Goal: Information Seeking & Learning: Learn about a topic

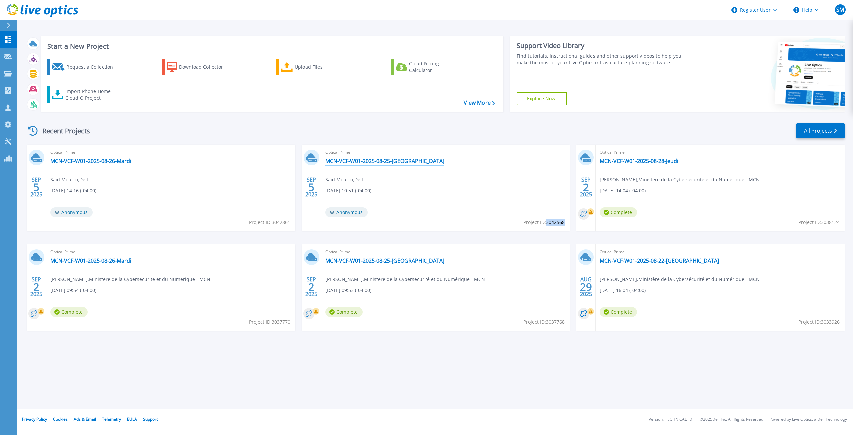
click at [379, 161] on link "MCN-VCF-W01-2025-08-25-[GEOGRAPHIC_DATA]" at bounding box center [384, 161] width 119 height 7
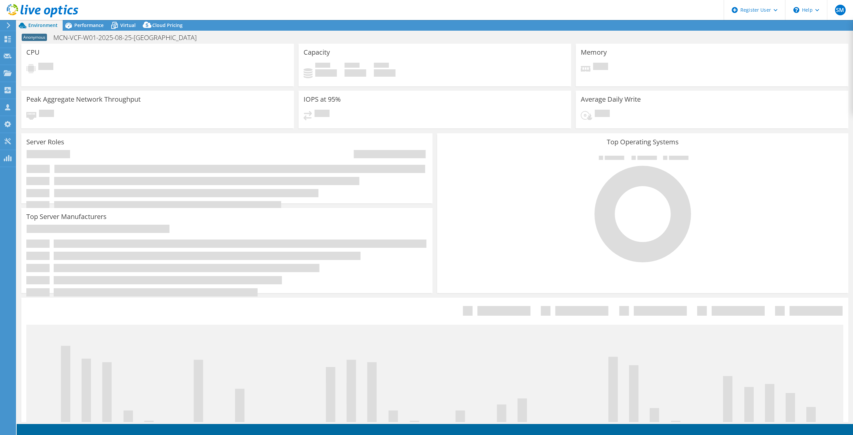
select select "[GEOGRAPHIC_DATA]"
select select "CAD"
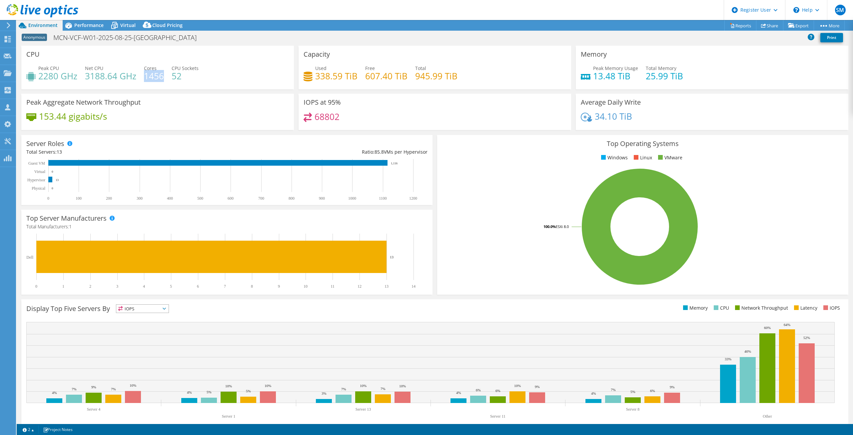
drag, startPoint x: 144, startPoint y: 76, endPoint x: 162, endPoint y: 76, distance: 17.7
click at [162, 76] on h4 "1456" at bounding box center [154, 75] width 20 height 7
click at [89, 29] on div "Performance" at bounding box center [86, 25] width 46 height 11
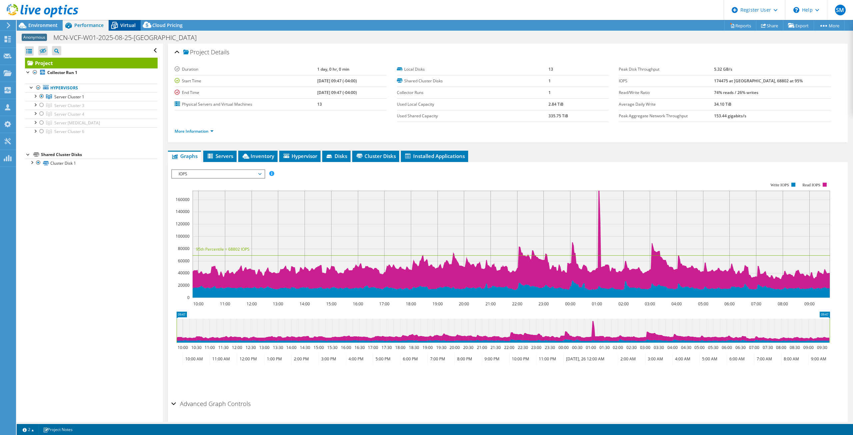
click at [120, 27] on div "Virtual" at bounding box center [125, 25] width 32 height 11
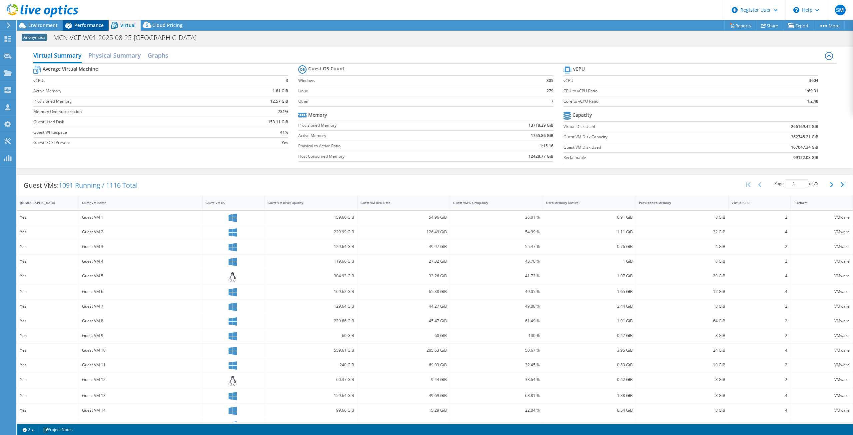
click at [93, 25] on span "Performance" at bounding box center [88, 25] width 29 height 6
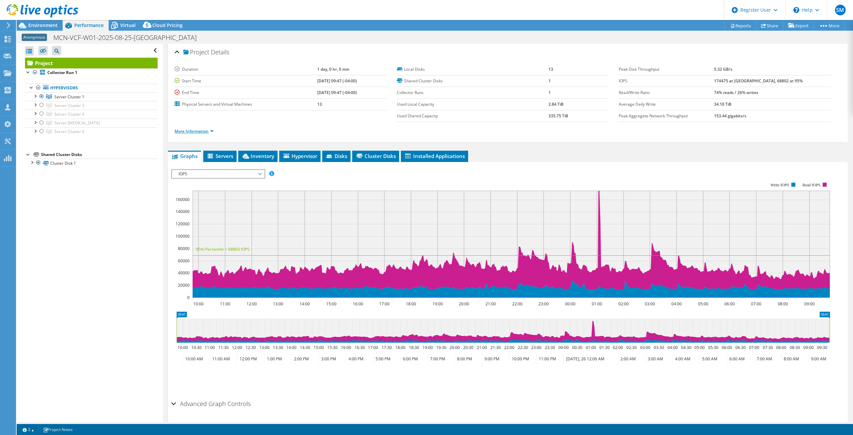
click at [200, 130] on link "More Information" at bounding box center [194, 131] width 39 height 6
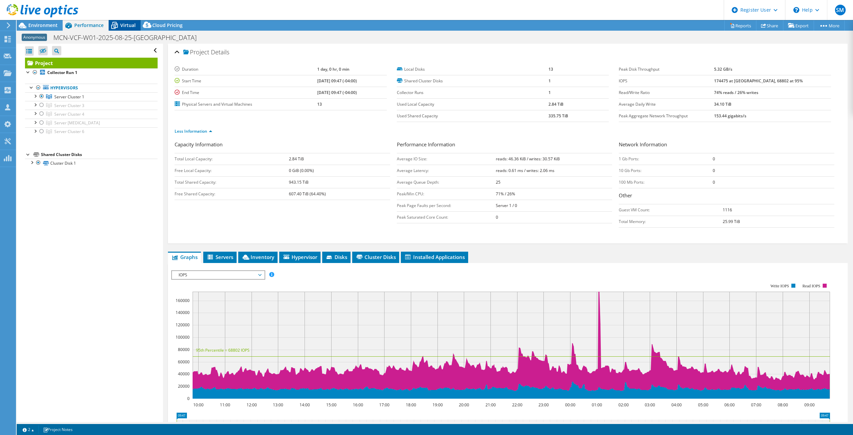
click at [117, 25] on icon at bounding box center [114, 25] width 7 height 5
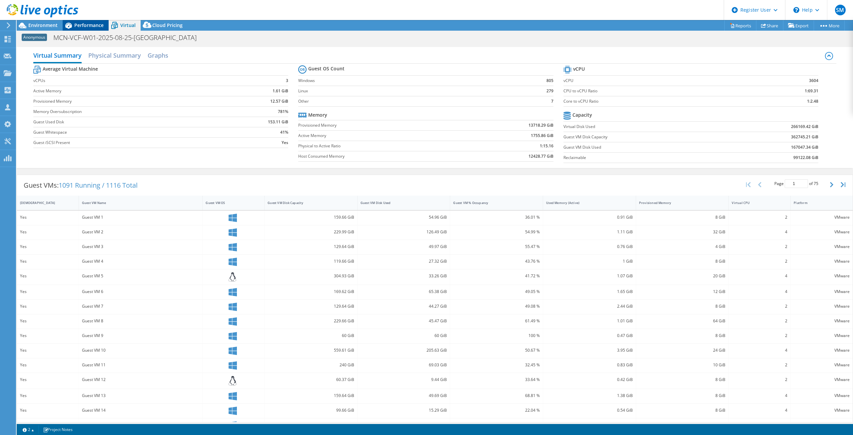
click at [93, 24] on span "Performance" at bounding box center [88, 25] width 29 height 6
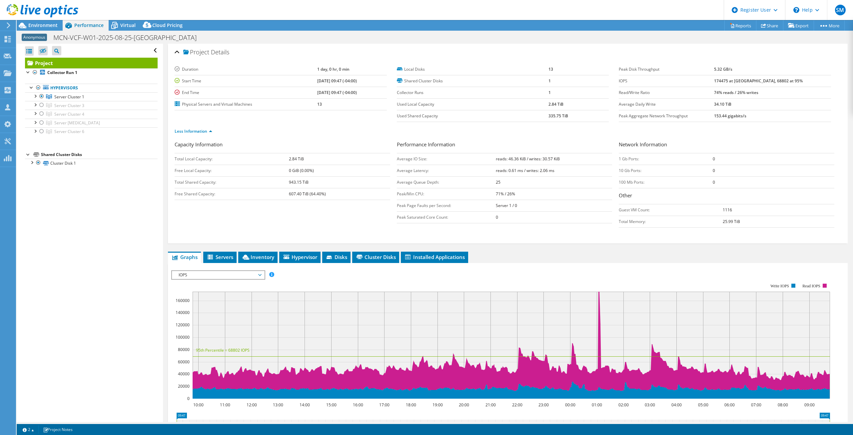
click at [238, 278] on span "IOPS" at bounding box center [218, 275] width 86 height 8
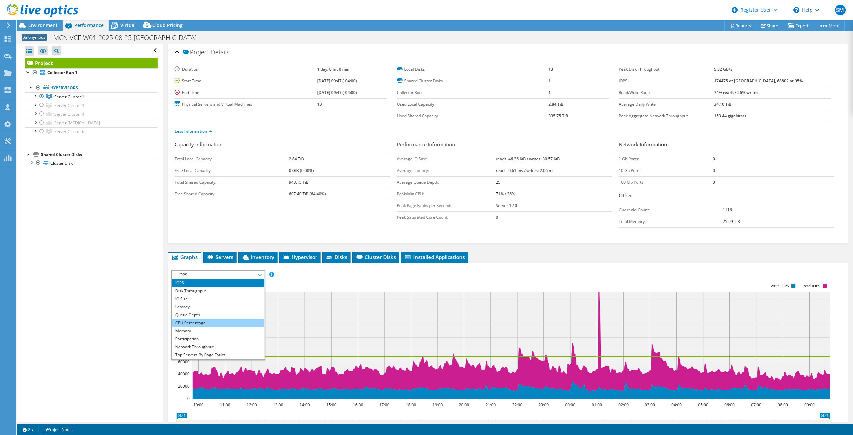
scroll to position [24, 0]
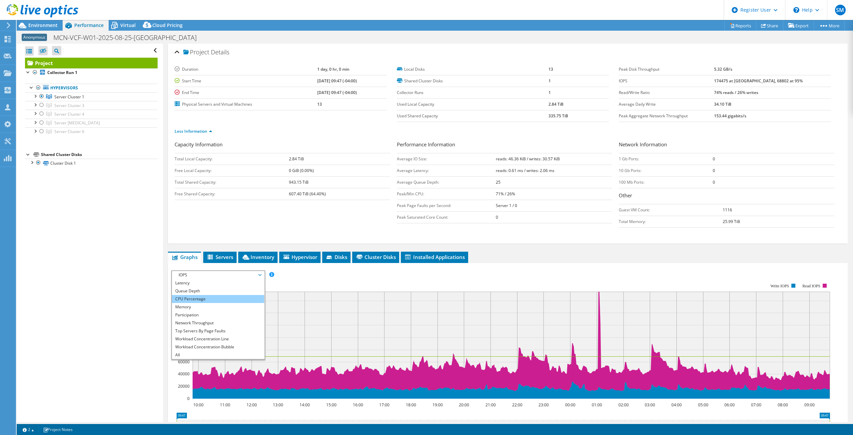
click at [211, 300] on li "CPU Percentage" at bounding box center [218, 299] width 92 height 8
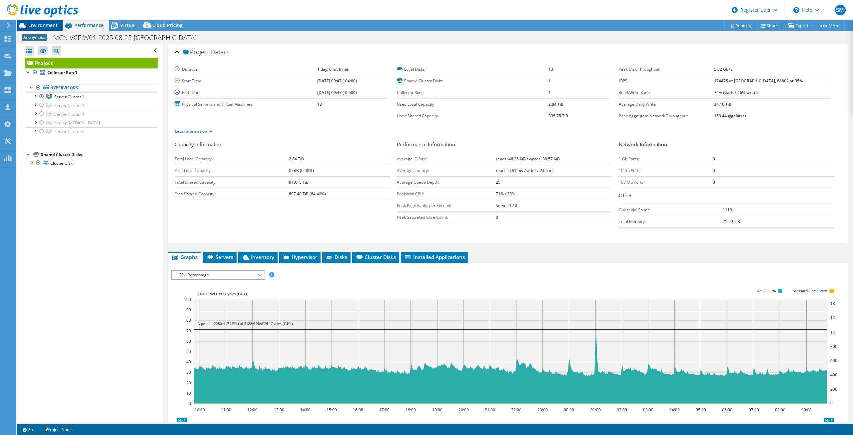
click at [32, 23] on span "Environment" at bounding box center [42, 25] width 29 height 6
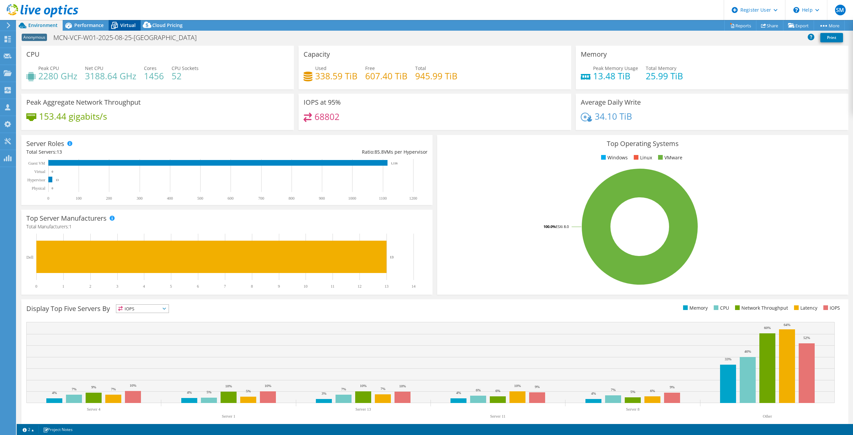
click at [130, 25] on span "Virtual" at bounding box center [127, 25] width 15 height 6
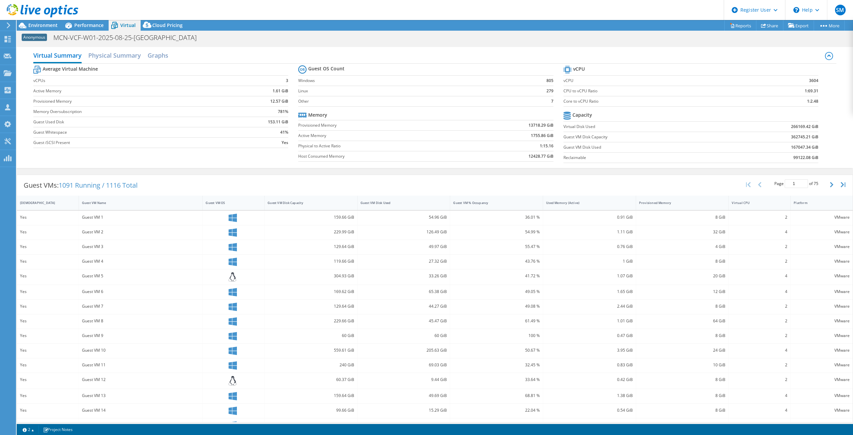
drag, startPoint x: 285, startPoint y: 80, endPoint x: 281, endPoint y: 81, distance: 4.2
click at [281, 81] on td "3" at bounding box center [257, 80] width 61 height 10
drag, startPoint x: 605, startPoint y: 102, endPoint x: 817, endPoint y: 100, distance: 212.3
click at [817, 100] on section "vCPU vCPU 3604 CPU to vCPU Ratio 1:69.31 Core to vCPU Ratio 1:2.48 Capacity Vir…" at bounding box center [696, 115] width 265 height 102
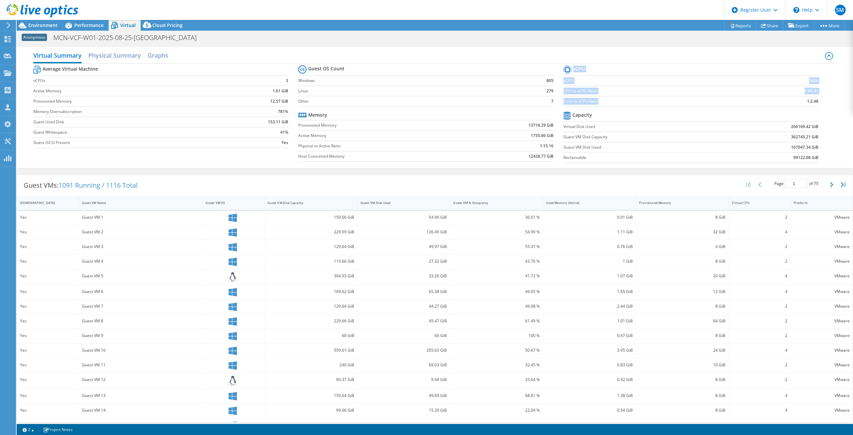
click at [800, 99] on td "1:2.48" at bounding box center [785, 101] width 67 height 10
drag, startPoint x: 802, startPoint y: 79, endPoint x: 813, endPoint y: 77, distance: 11.5
click at [813, 77] on td "3604" at bounding box center [785, 80] width 67 height 10
click at [809, 81] on b "3604" at bounding box center [813, 80] width 9 height 7
drag, startPoint x: 804, startPoint y: 79, endPoint x: 810, endPoint y: 79, distance: 6.3
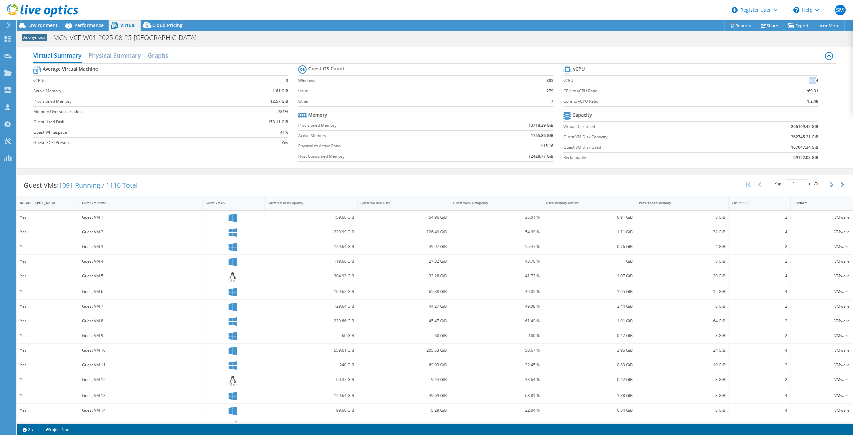
click at [810, 79] on td "3604" at bounding box center [785, 80] width 67 height 10
click at [809, 81] on b "3604" at bounding box center [813, 80] width 9 height 7
click at [43, 27] on span "Environment" at bounding box center [42, 25] width 29 height 6
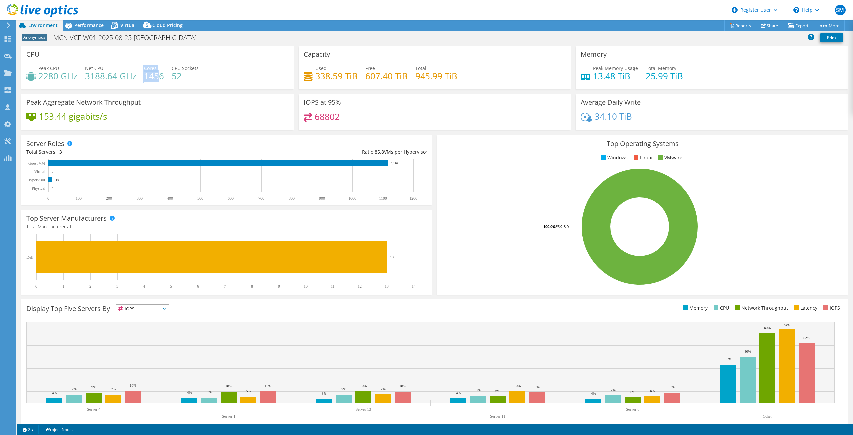
drag, startPoint x: 139, startPoint y: 75, endPoint x: 160, endPoint y: 75, distance: 20.7
click at [160, 75] on div "Peak CPU 2280 GHz Net CPU 3188.64 GHz Cores 1456 CPU Sockets 52" at bounding box center [157, 76] width 263 height 22
click at [160, 75] on h4 "1456" at bounding box center [154, 75] width 20 height 7
drag, startPoint x: 140, startPoint y: 24, endPoint x: 134, endPoint y: 25, distance: 6.0
click at [141, 24] on icon at bounding box center [147, 26] width 13 height 13
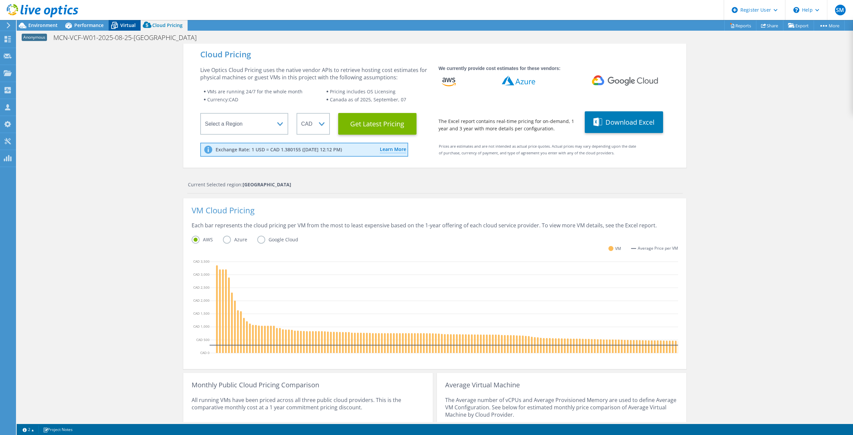
click at [132, 25] on span "Virtual" at bounding box center [127, 25] width 15 height 6
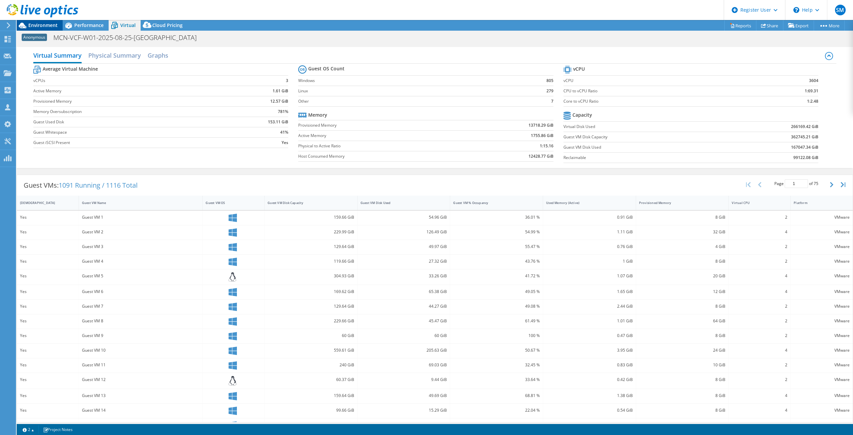
click at [47, 27] on span "Environment" at bounding box center [42, 25] width 29 height 6
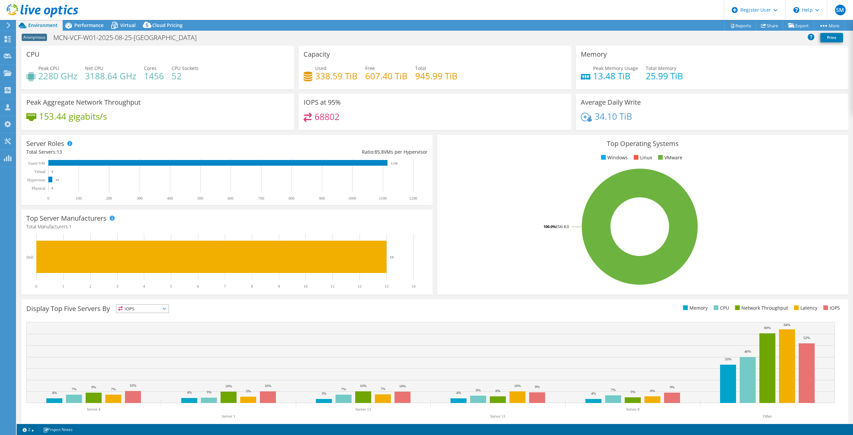
click at [28, 7] on icon at bounding box center [43, 11] width 72 height 14
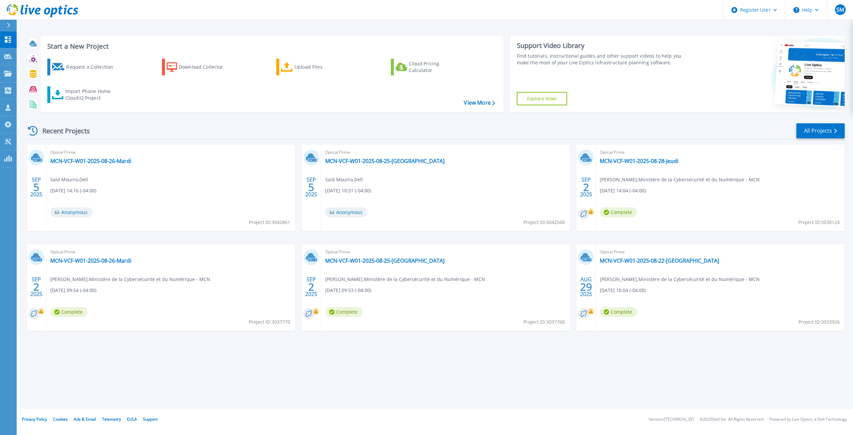
click at [555, 221] on span "Project ID: 3042568" at bounding box center [544, 222] width 41 height 7
copy span "3042568"
click at [354, 158] on link "MCN-VCF-W01-2025-08-25-[GEOGRAPHIC_DATA]" at bounding box center [384, 161] width 119 height 7
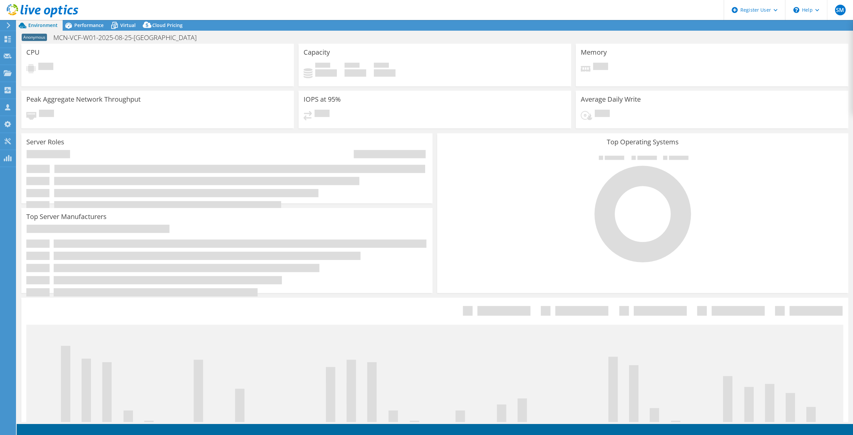
select select "[GEOGRAPHIC_DATA]"
select select "CAD"
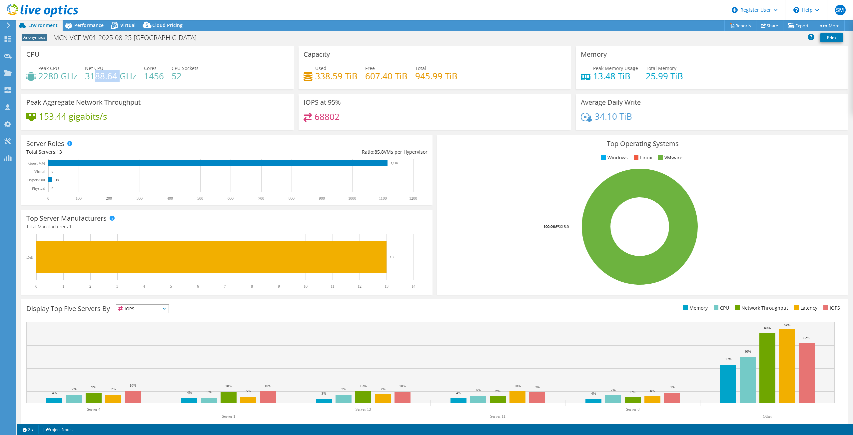
drag, startPoint x: 94, startPoint y: 77, endPoint x: 121, endPoint y: 76, distance: 27.0
click at [121, 76] on h4 "3188.64 GHz" at bounding box center [110, 75] width 51 height 7
drag, startPoint x: 57, startPoint y: 77, endPoint x: 39, endPoint y: 77, distance: 18.0
click at [39, 77] on h4 "2280 GHz" at bounding box center [57, 75] width 39 height 7
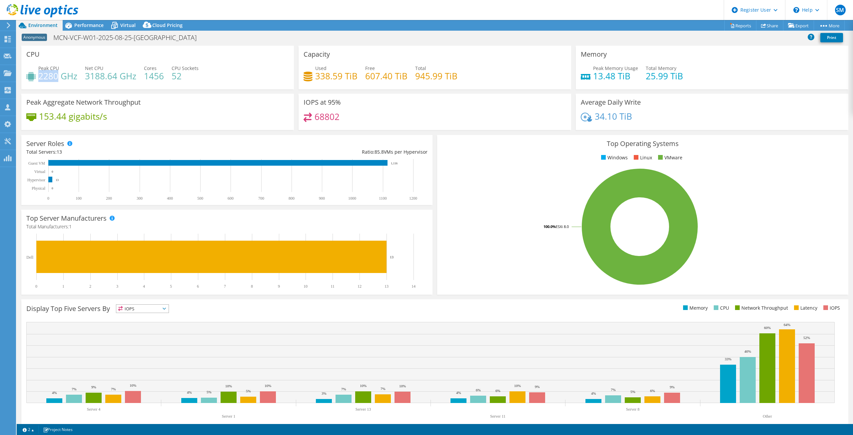
click at [44, 78] on h4 "2280 GHz" at bounding box center [57, 75] width 39 height 7
click at [83, 25] on span "Performance" at bounding box center [88, 25] width 29 height 6
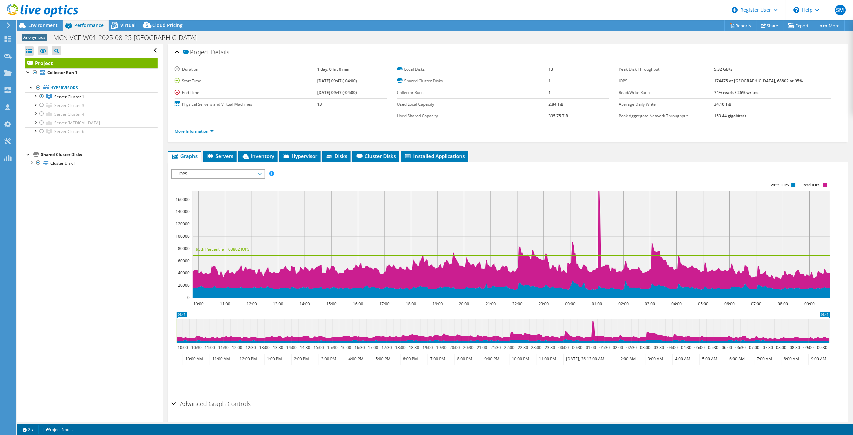
click at [215, 179] on rect at bounding box center [500, 239] width 659 height 133
click at [220, 176] on span "IOPS" at bounding box center [218, 174] width 86 height 8
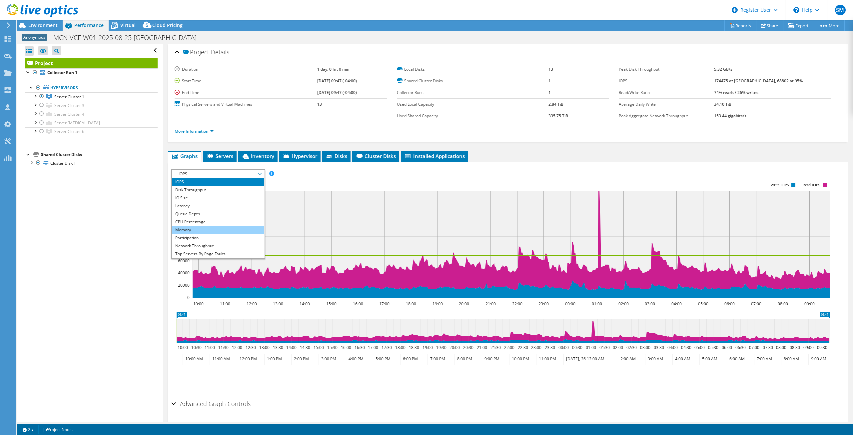
click at [203, 233] on li "Memory" at bounding box center [218, 230] width 92 height 8
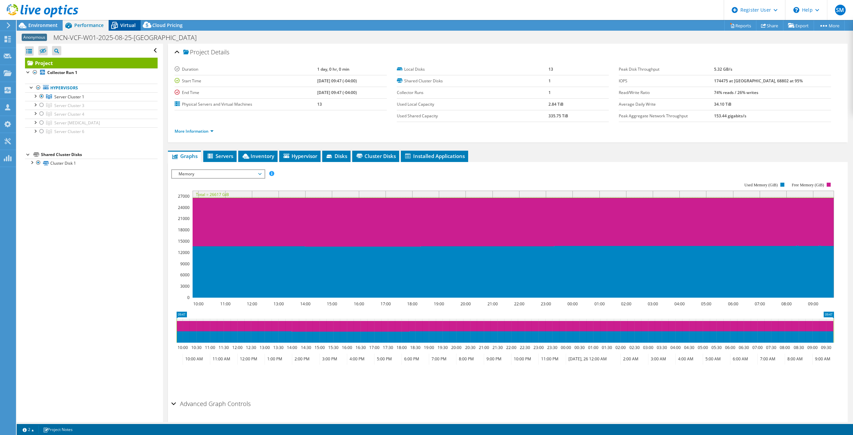
click at [118, 26] on icon at bounding box center [115, 26] width 12 height 12
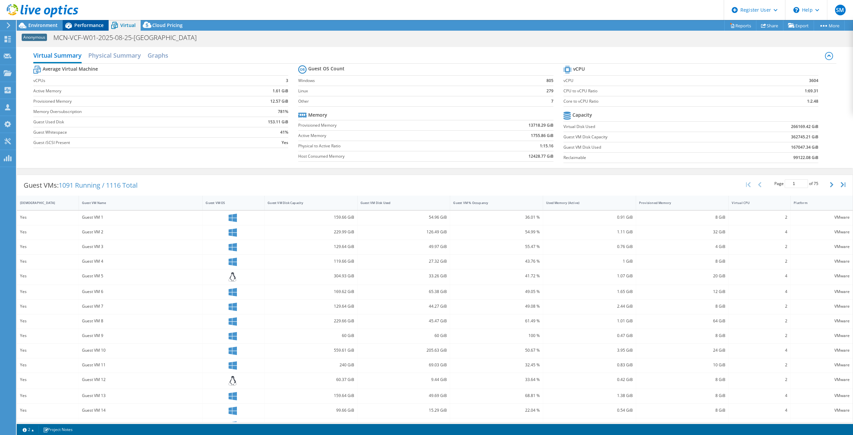
click at [88, 26] on span "Performance" at bounding box center [88, 25] width 29 height 6
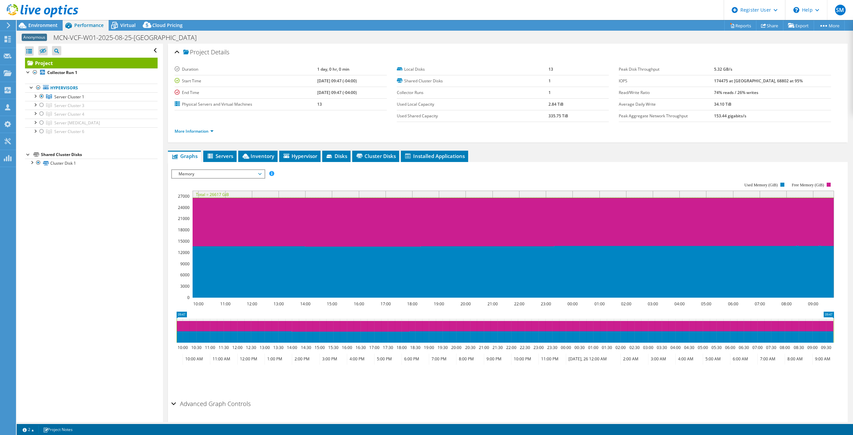
drag, startPoint x: 543, startPoint y: 118, endPoint x: 580, endPoint y: 117, distance: 37.3
click at [580, 117] on tr "Used Shared Capacity 335.75 TiB" at bounding box center [503, 116] width 212 height 12
click at [572, 115] on td "335.75 TiB" at bounding box center [579, 116] width 60 height 12
drag, startPoint x: 573, startPoint y: 117, endPoint x: 528, endPoint y: 113, distance: 45.4
click at [528, 113] on tr "Used Shared Capacity 335.75 TiB" at bounding box center [503, 116] width 212 height 12
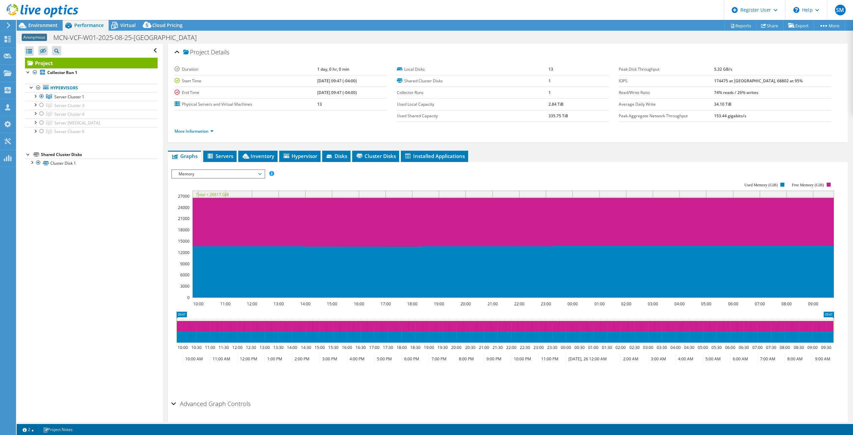
click at [577, 113] on td "335.75 TiB" at bounding box center [579, 116] width 60 height 12
click at [35, 20] on div at bounding box center [39, 11] width 78 height 22
click at [34, 22] on span "Environment" at bounding box center [42, 25] width 29 height 6
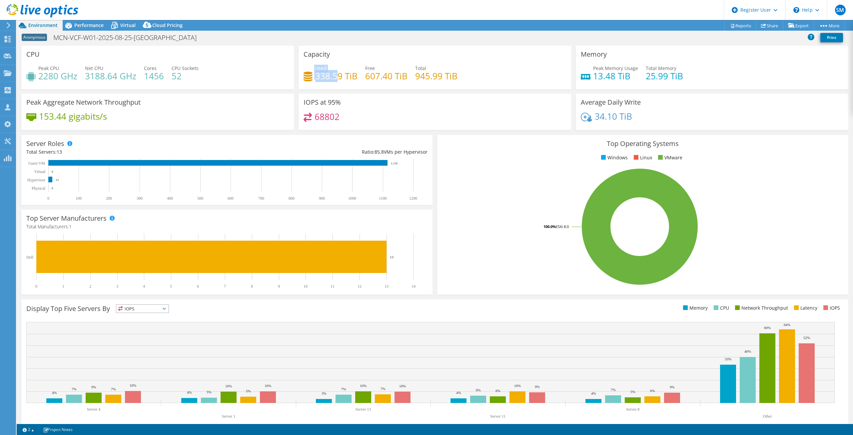
drag, startPoint x: 337, startPoint y: 79, endPoint x: 307, endPoint y: 77, distance: 30.0
click at [307, 77] on div "Used 338.59 TiB" at bounding box center [331, 72] width 54 height 15
click at [326, 80] on h4 "338.59 TiB" at bounding box center [336, 75] width 42 height 7
click at [79, 24] on span "Performance" at bounding box center [88, 25] width 29 height 6
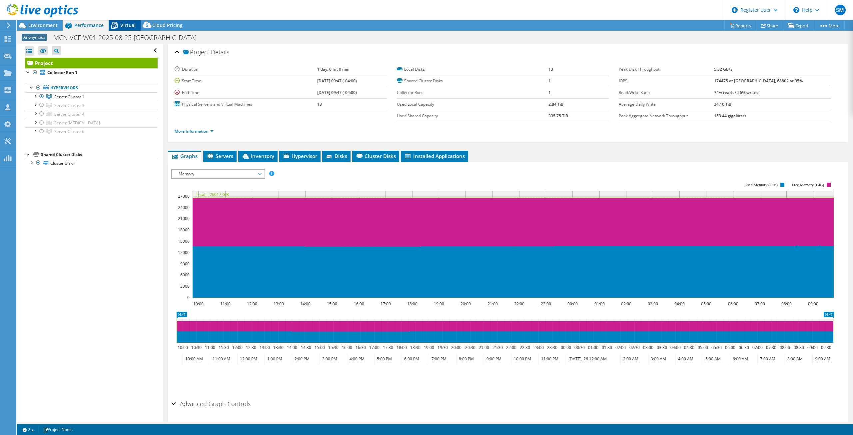
click at [124, 25] on span "Virtual" at bounding box center [127, 25] width 15 height 6
